Goal: Transaction & Acquisition: Purchase product/service

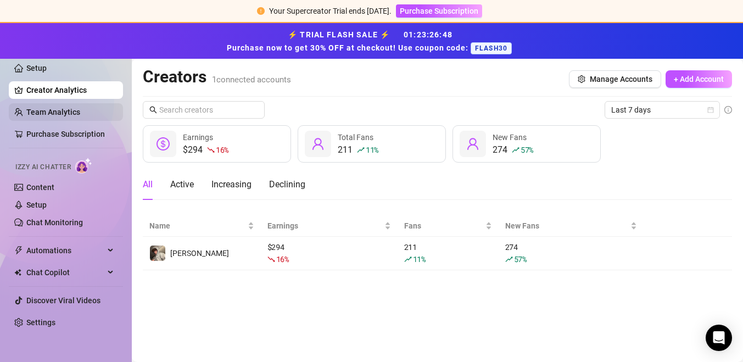
click at [57, 116] on link "Team Analytics" at bounding box center [53, 112] width 54 height 9
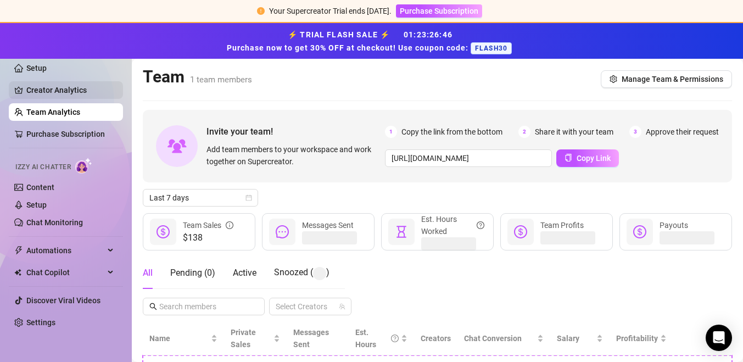
click at [64, 90] on link "Creator Analytics" at bounding box center [70, 90] width 88 height 18
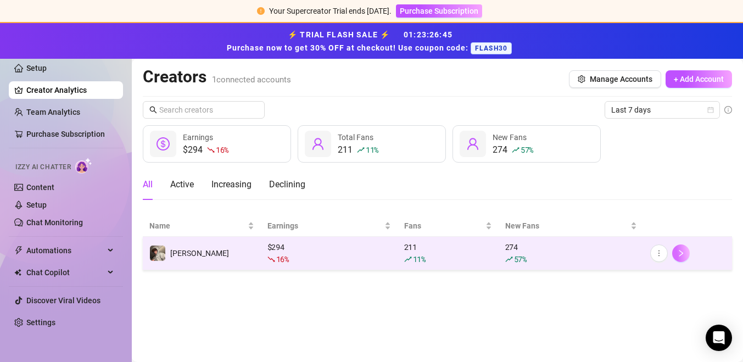
click at [686, 252] on button "button" at bounding box center [681, 253] width 18 height 18
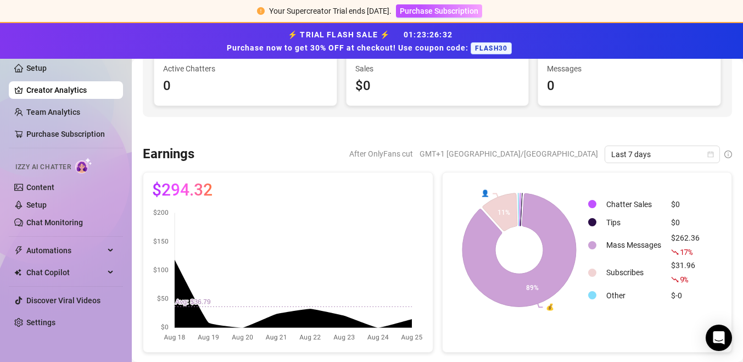
scroll to position [136, 0]
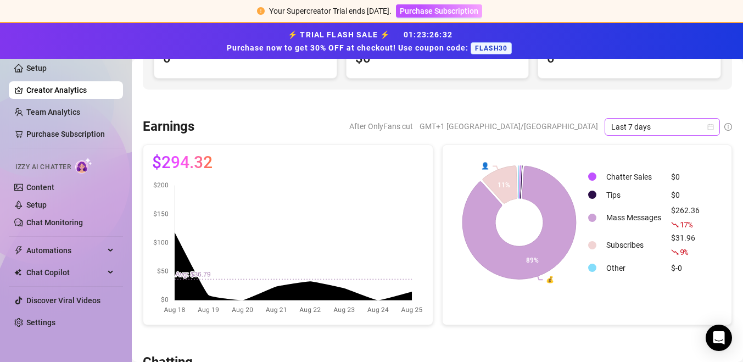
click at [683, 129] on span "Last 7 days" at bounding box center [662, 127] width 102 height 16
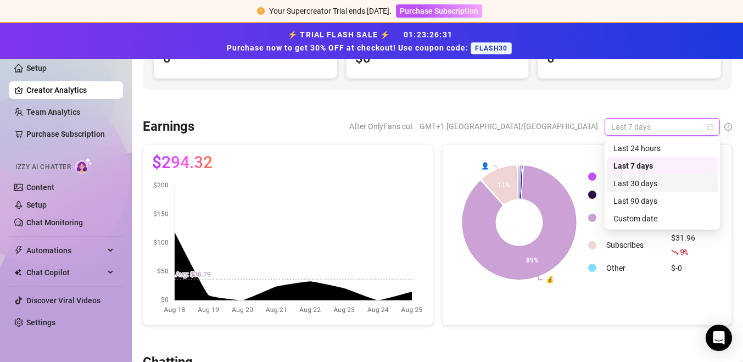
click at [659, 180] on div "Last 30 days" at bounding box center [663, 183] width 98 height 12
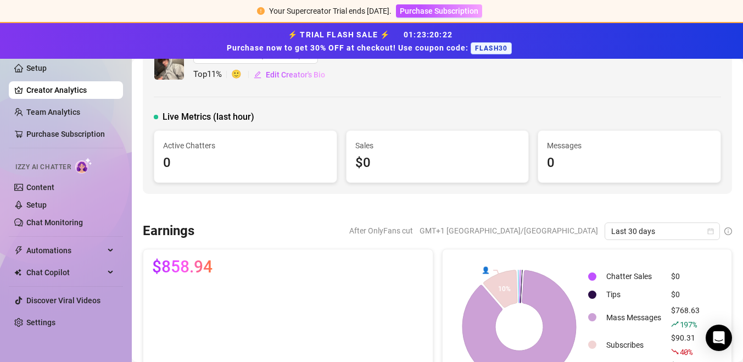
scroll to position [72, 0]
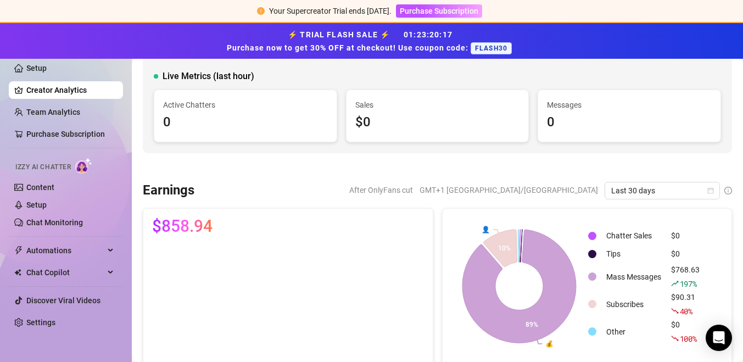
click at [488, 54] on div "⚡ TRIAL FLASH SALE ⚡ 01 : 23 : 20 : 17 Purchase now to get 30% OFF at checkout!…" at bounding box center [371, 41] width 743 height 36
click at [488, 49] on span "FLASH30" at bounding box center [491, 48] width 41 height 12
click at [465, 13] on span "Purchase Subscription" at bounding box center [439, 11] width 79 height 9
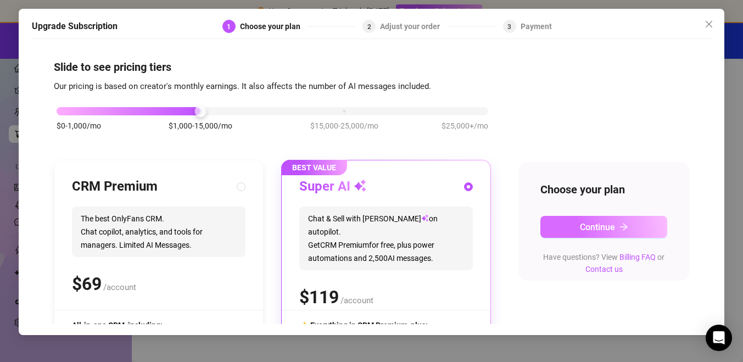
click at [624, 225] on icon "arrow-right" at bounding box center [623, 227] width 7 height 7
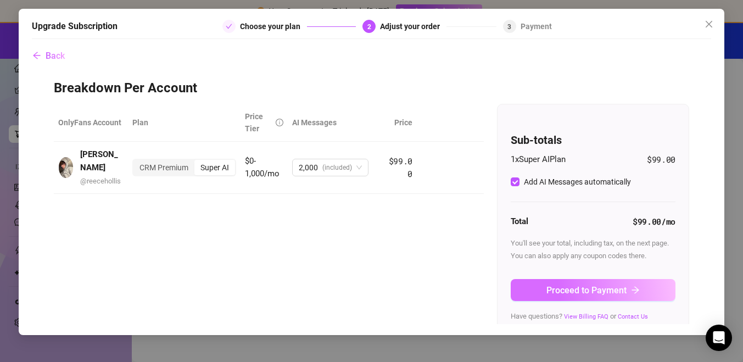
click at [638, 288] on icon "arrow-right" at bounding box center [635, 290] width 9 height 9
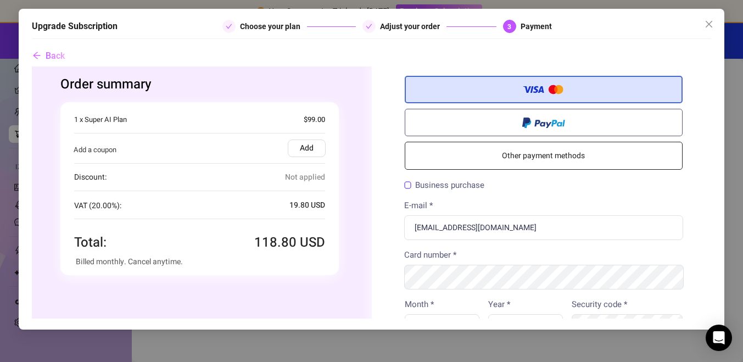
scroll to position [15, 0]
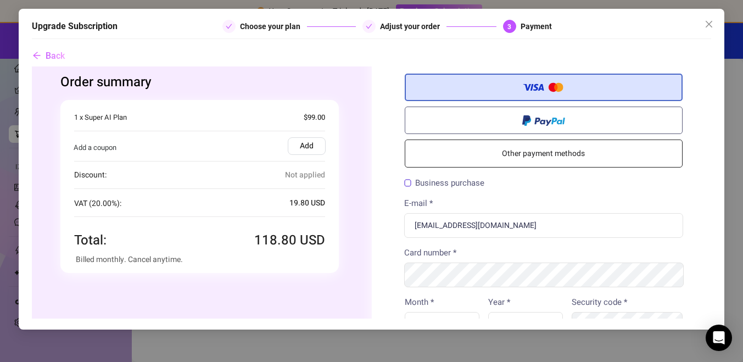
click at [312, 140] on label "Add" at bounding box center [306, 146] width 38 height 18
click at [31, 66] on input "Add" at bounding box center [31, 66] width 0 height 0
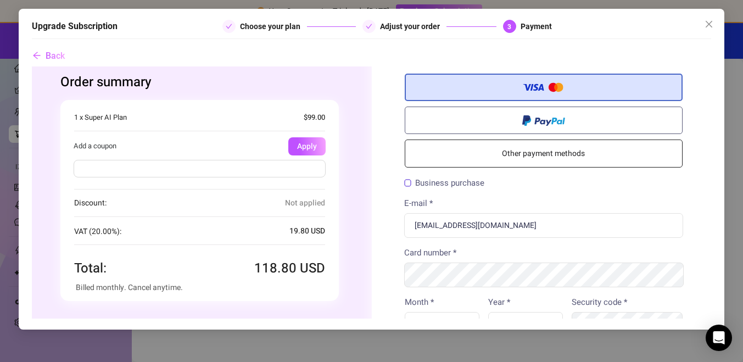
click at [297, 164] on input "text" at bounding box center [199, 169] width 252 height 18
type input "flash30"
click at [319, 148] on button "Apply" at bounding box center [306, 146] width 37 height 18
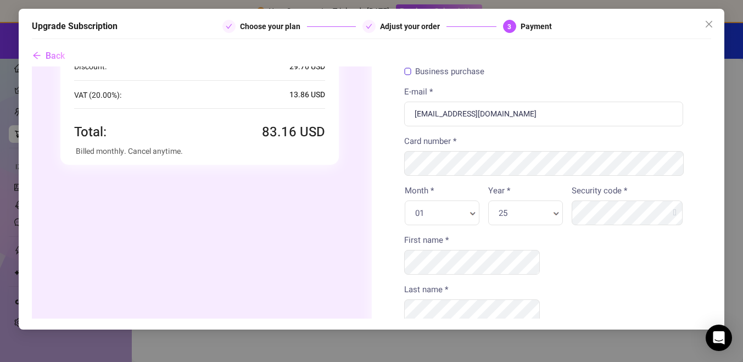
scroll to position [123, 0]
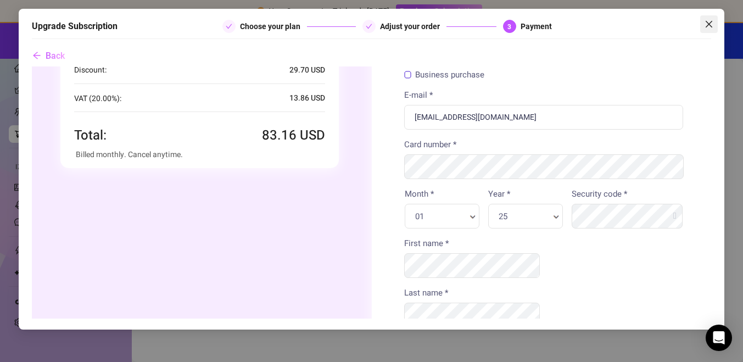
click at [712, 27] on icon "close" at bounding box center [709, 24] width 9 height 9
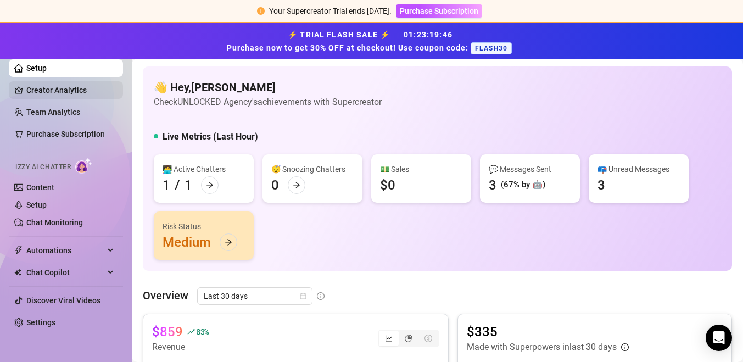
click at [42, 89] on link "Creator Analytics" at bounding box center [70, 90] width 88 height 18
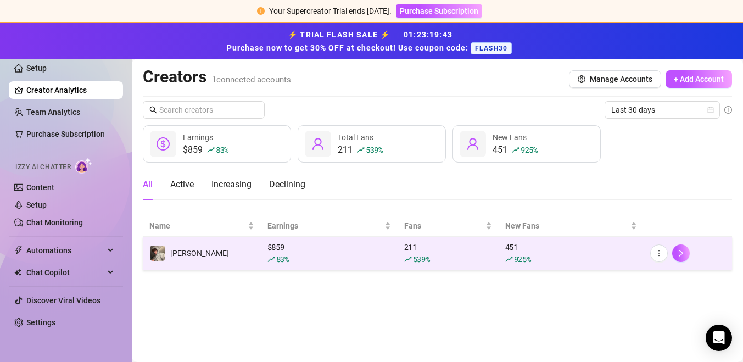
click at [354, 252] on div "$ 859 83 %" at bounding box center [330, 253] width 124 height 24
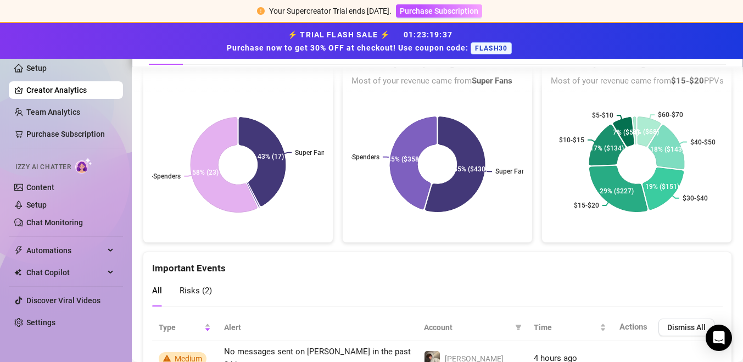
scroll to position [2112, 0]
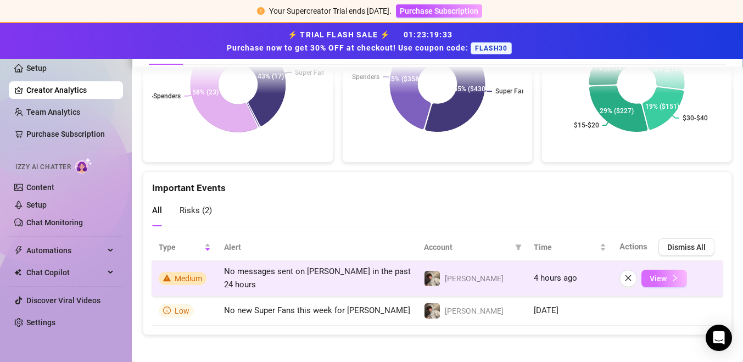
click at [668, 270] on button "View" at bounding box center [665, 279] width 46 height 18
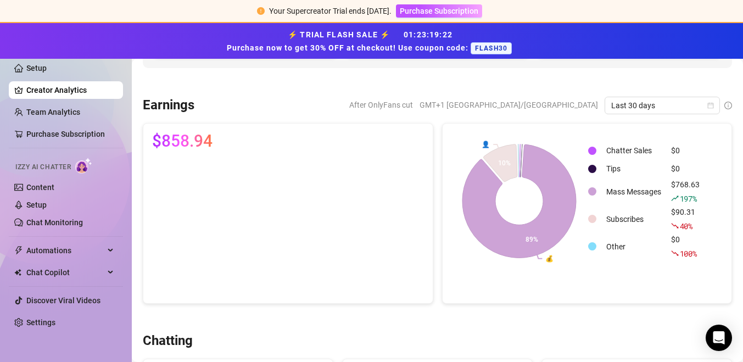
scroll to position [157, 0]
click at [673, 121] on div "Earnings After OnlyFans cut GMT+1 [GEOGRAPHIC_DATA]/[GEOGRAPHIC_DATA] Last 30 d…" at bounding box center [437, 200] width 598 height 207
click at [673, 104] on span "Last 30 days" at bounding box center [662, 106] width 102 height 16
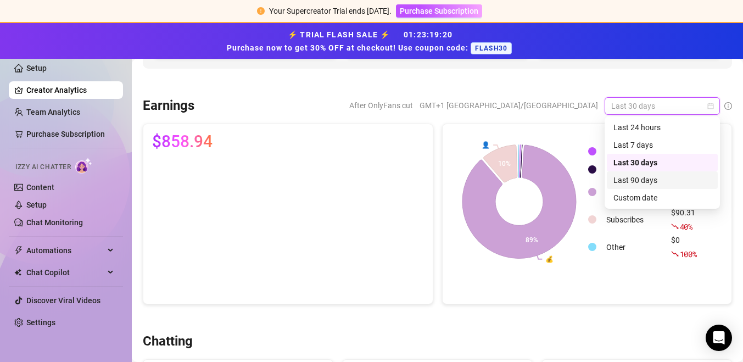
click at [658, 182] on div "Last 90 days" at bounding box center [663, 180] width 98 height 12
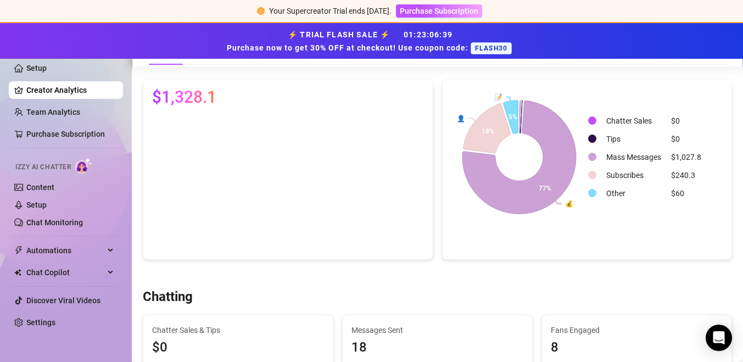
scroll to position [198, 0]
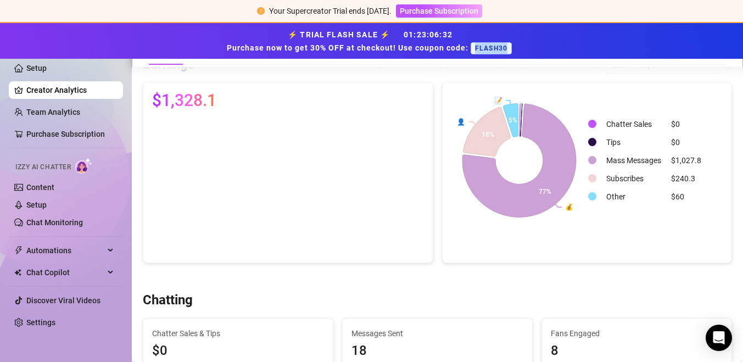
drag, startPoint x: 472, startPoint y: 48, endPoint x: 518, endPoint y: 45, distance: 45.7
click at [518, 45] on div "⚡ TRIAL FLASH SALE ⚡ 01 : 23 : 06 : 32 Purchase now to get 30% OFF at checkout!…" at bounding box center [372, 40] width 730 height 27
copy span "FLASH30"
click at [448, 1] on div "Your Supercreator Trial ends [DATE]. Purchase Subscription" at bounding box center [371, 11] width 743 height 23
click at [448, 10] on span "Purchase Subscription" at bounding box center [439, 11] width 79 height 9
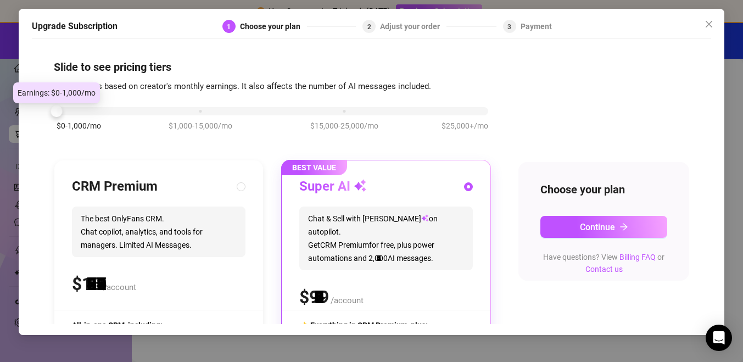
drag, startPoint x: 201, startPoint y: 115, endPoint x: 84, endPoint y: 116, distance: 117.0
click at [84, 116] on div "$0-1,000/mo $1,000-15,000/mo $15,000-25,000/mo $25,000+/mo" at bounding box center [272, 124] width 437 height 62
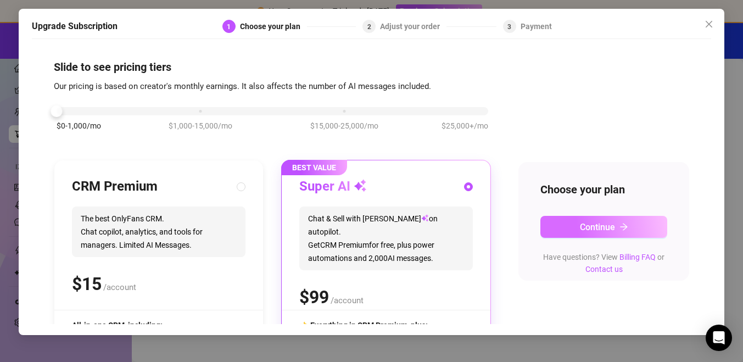
click at [573, 225] on button "Continue" at bounding box center [604, 227] width 127 height 22
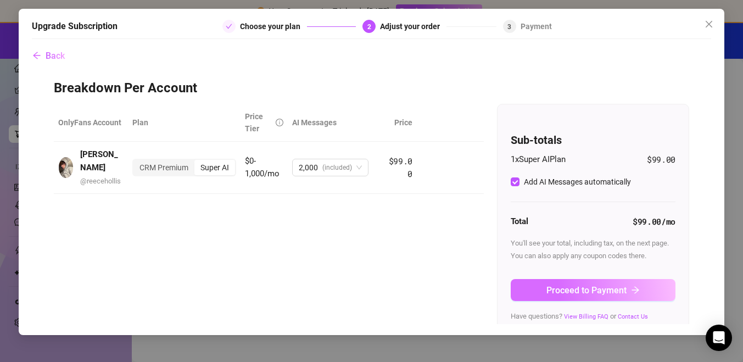
click at [577, 294] on span "Proceed to Payment" at bounding box center [587, 290] width 80 height 10
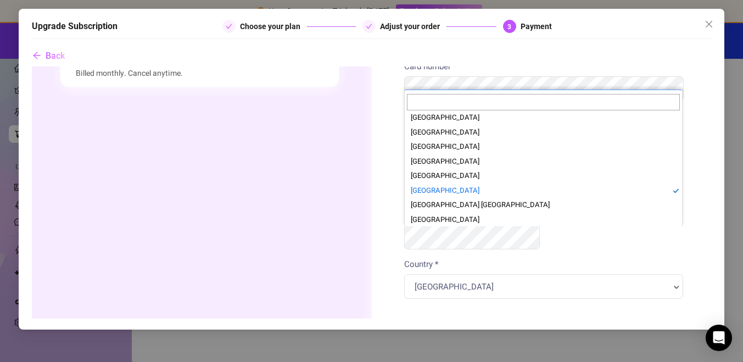
scroll to position [3163, 0]
select select "US"
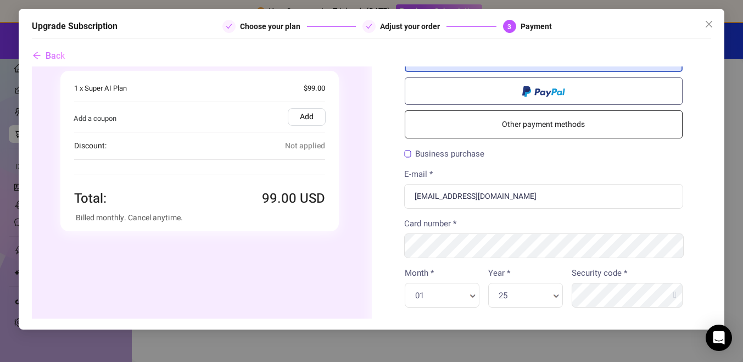
scroll to position [37, 0]
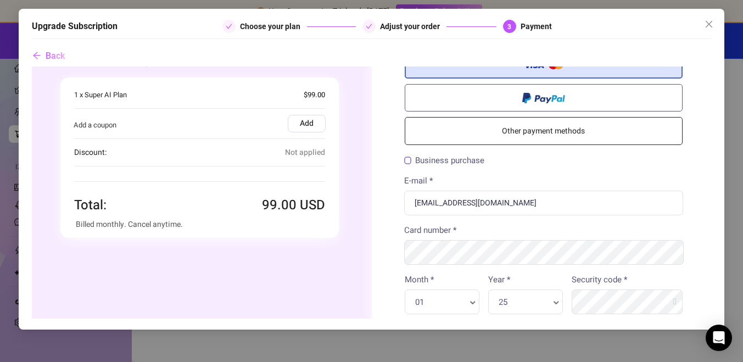
click at [307, 129] on label "Add" at bounding box center [306, 124] width 38 height 18
click at [31, 66] on input "Add" at bounding box center [31, 66] width 0 height 0
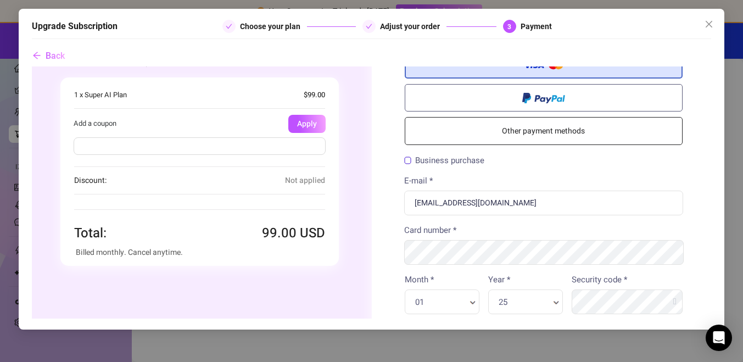
click at [291, 153] on input "text" at bounding box center [199, 146] width 252 height 18
paste input "FLASH30"
type input "FLASH30"
click at [314, 124] on button "Apply" at bounding box center [306, 124] width 37 height 18
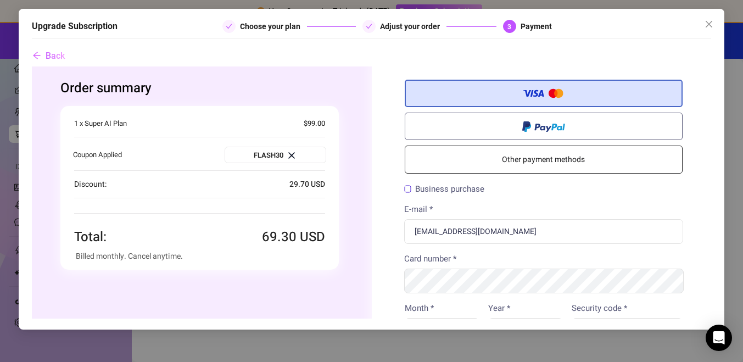
scroll to position [7, 0]
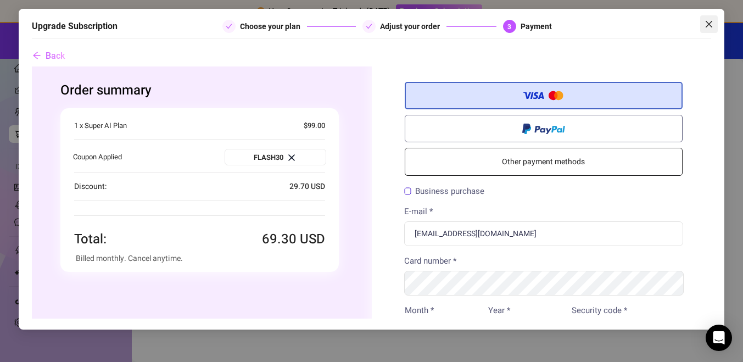
click at [707, 24] on icon "close" at bounding box center [709, 24] width 9 height 9
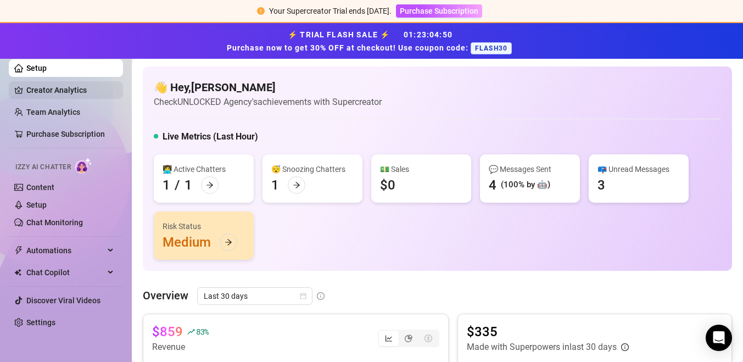
click at [52, 86] on link "Creator Analytics" at bounding box center [70, 90] width 88 height 18
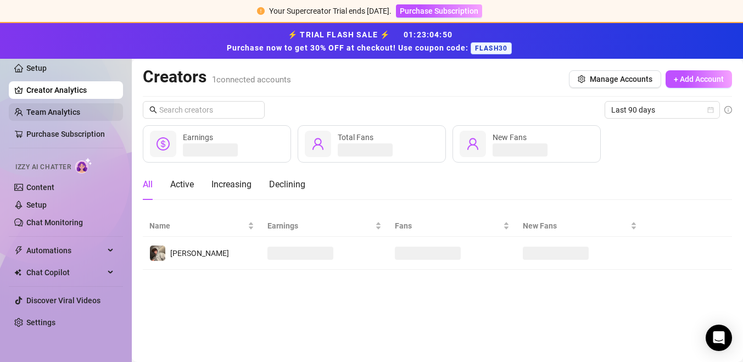
click at [51, 113] on link "Team Analytics" at bounding box center [53, 112] width 54 height 9
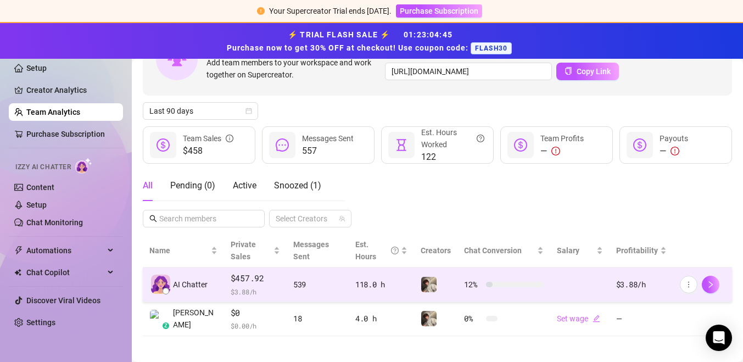
scroll to position [93, 0]
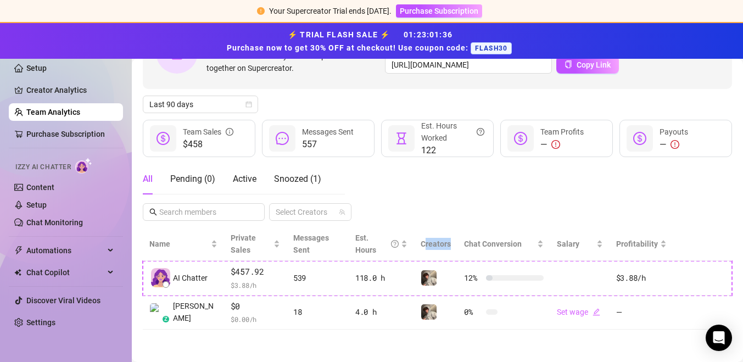
drag, startPoint x: 425, startPoint y: 243, endPoint x: 457, endPoint y: 247, distance: 32.6
click at [457, 247] on th "Creators" at bounding box center [435, 244] width 43 height 34
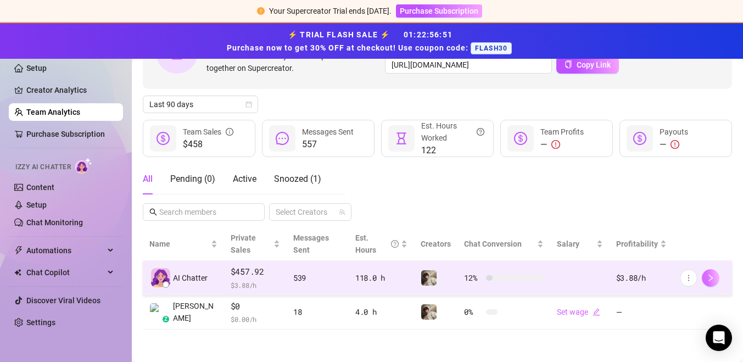
click at [715, 279] on button "button" at bounding box center [711, 278] width 18 height 18
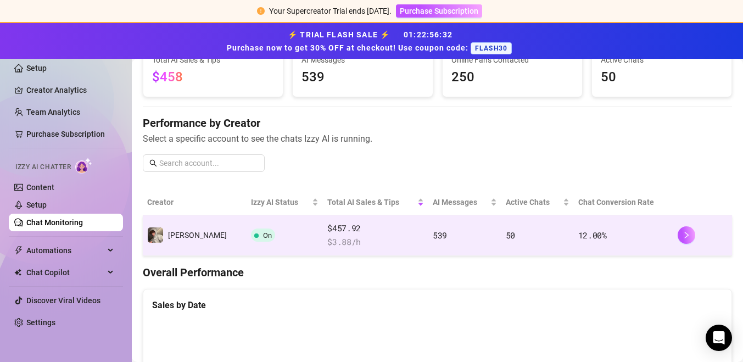
scroll to position [94, 0]
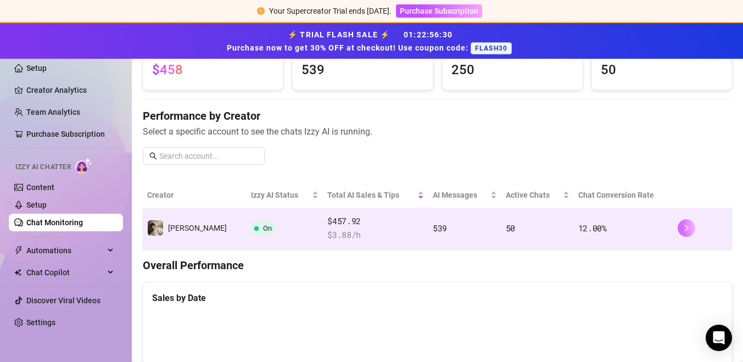
click at [686, 231] on button "button" at bounding box center [687, 228] width 18 height 18
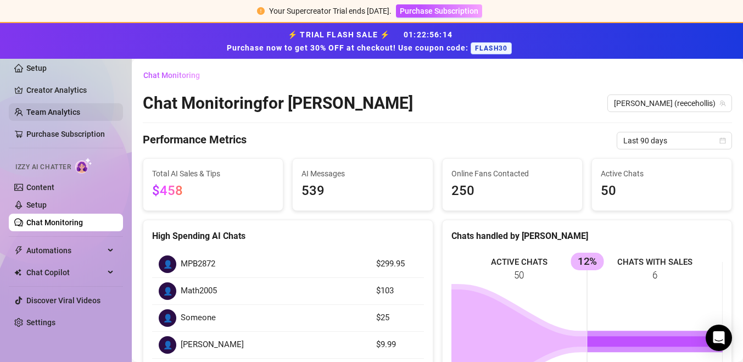
click at [64, 116] on link "Team Analytics" at bounding box center [53, 112] width 54 height 9
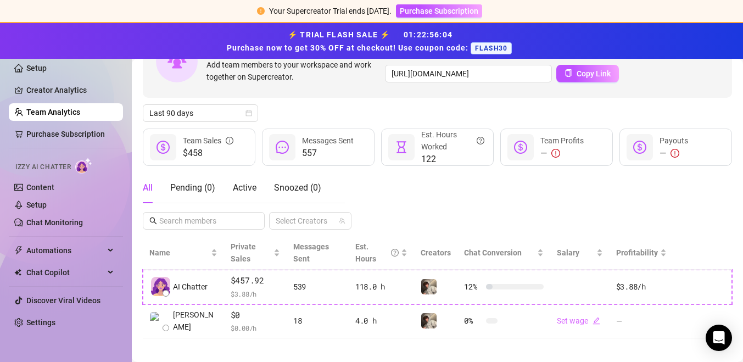
scroll to position [93, 0]
